Goal: Check status: Check status

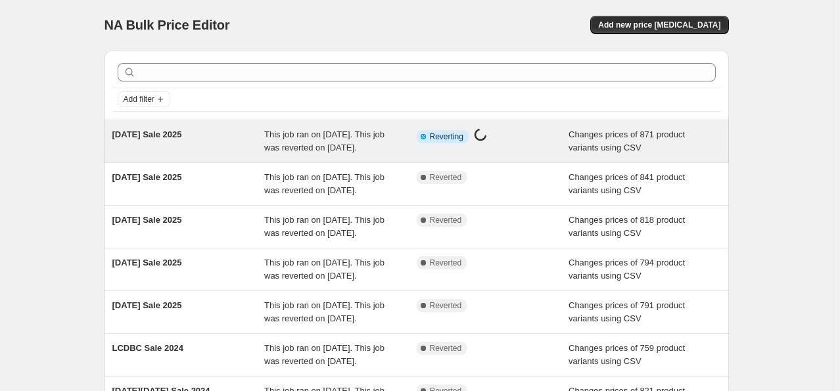
click at [362, 153] on div "This job ran on [DATE]. This job was reverted on [DATE]." at bounding box center [340, 141] width 153 height 26
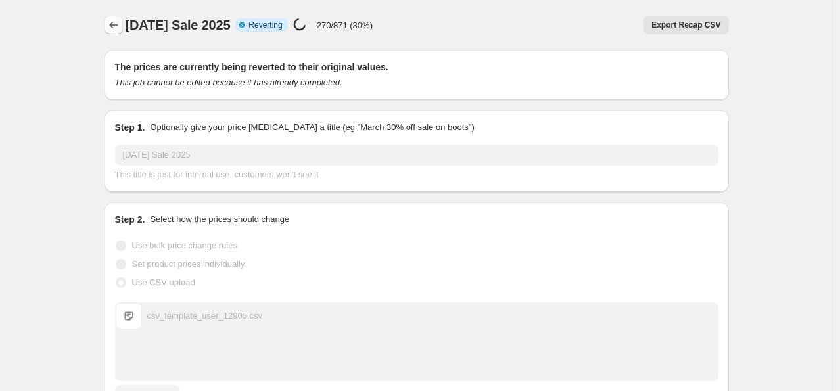
click at [119, 28] on icon "Price change jobs" at bounding box center [113, 24] width 13 height 13
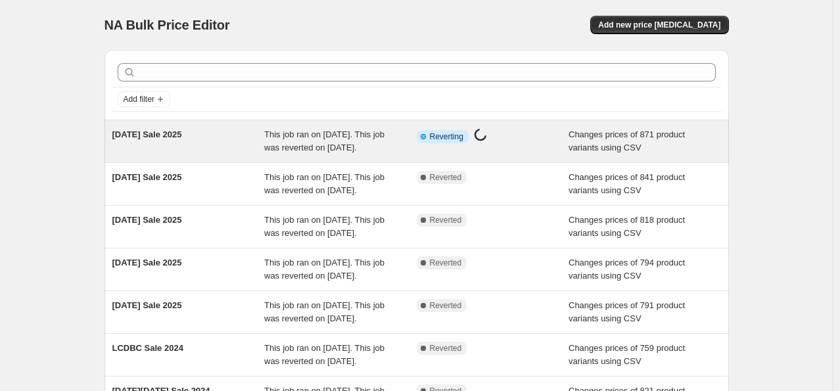
click at [331, 153] on span "This job ran on [DATE]. This job was reverted on [DATE]." at bounding box center [324, 141] width 120 height 23
